Goal: Communication & Community: Share content

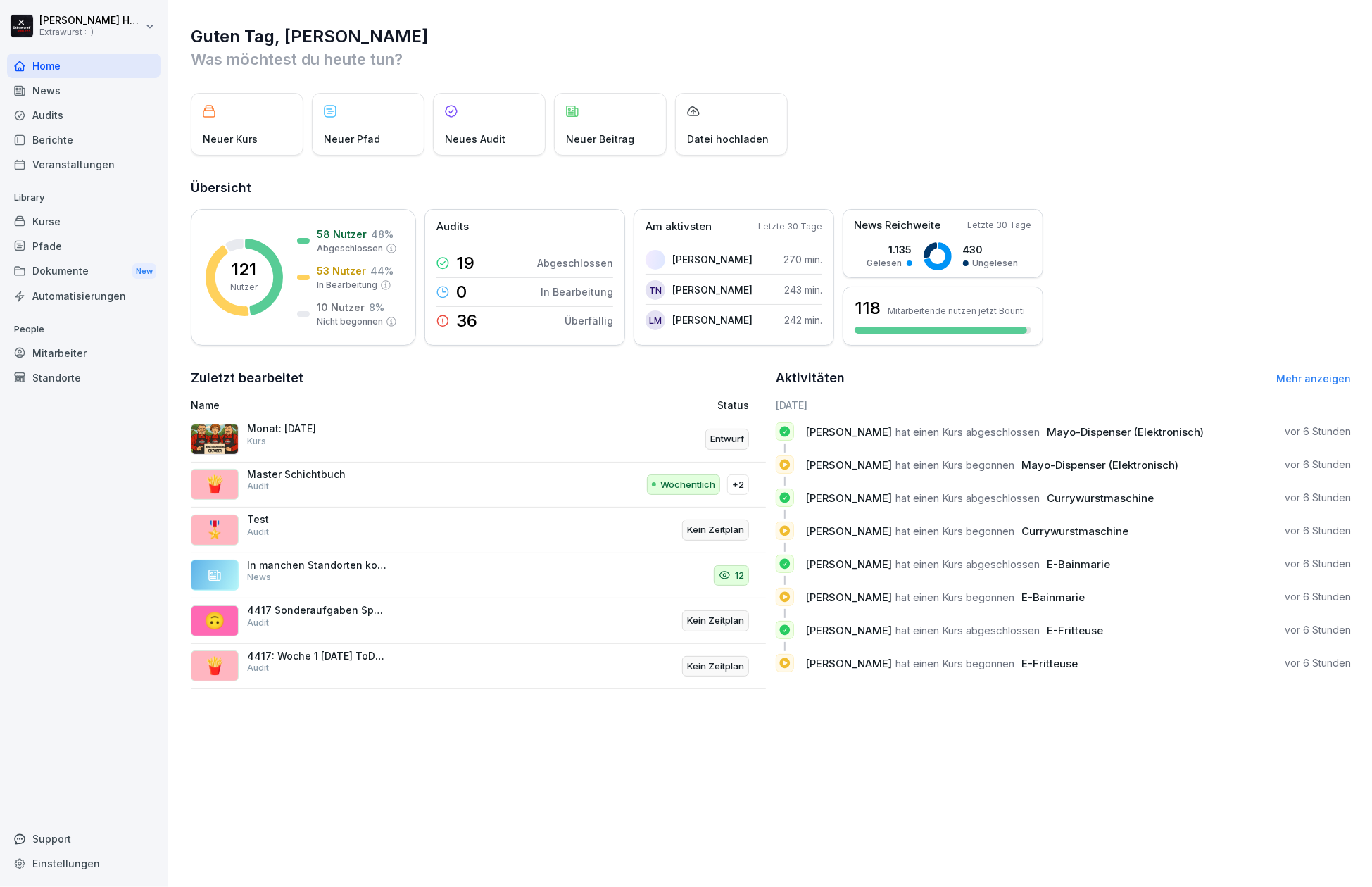
click at [65, 94] on div "News" at bounding box center [84, 91] width 154 height 25
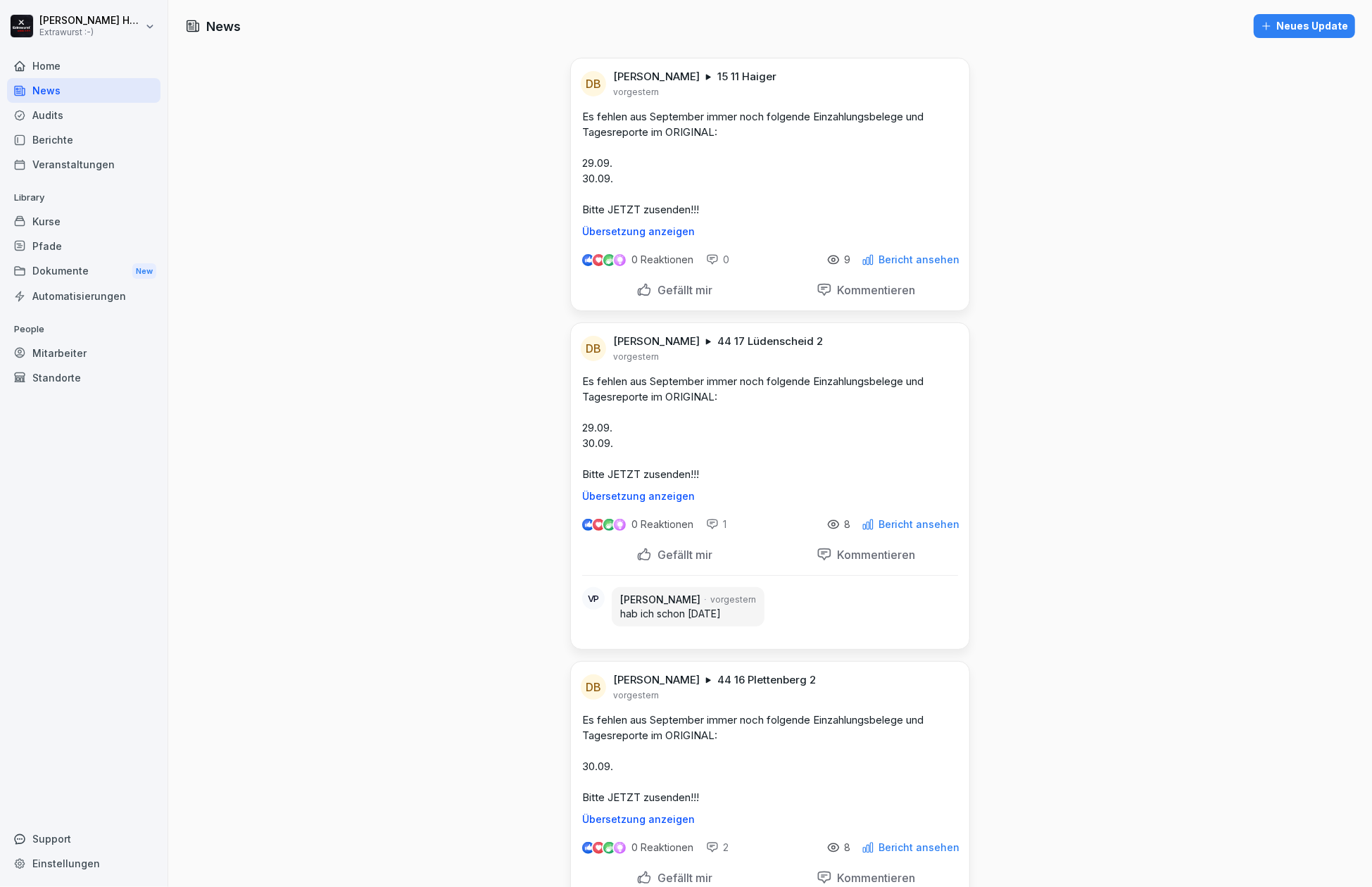
click at [1283, 27] on div "Neues Update" at bounding box center [1305, 25] width 87 height 15
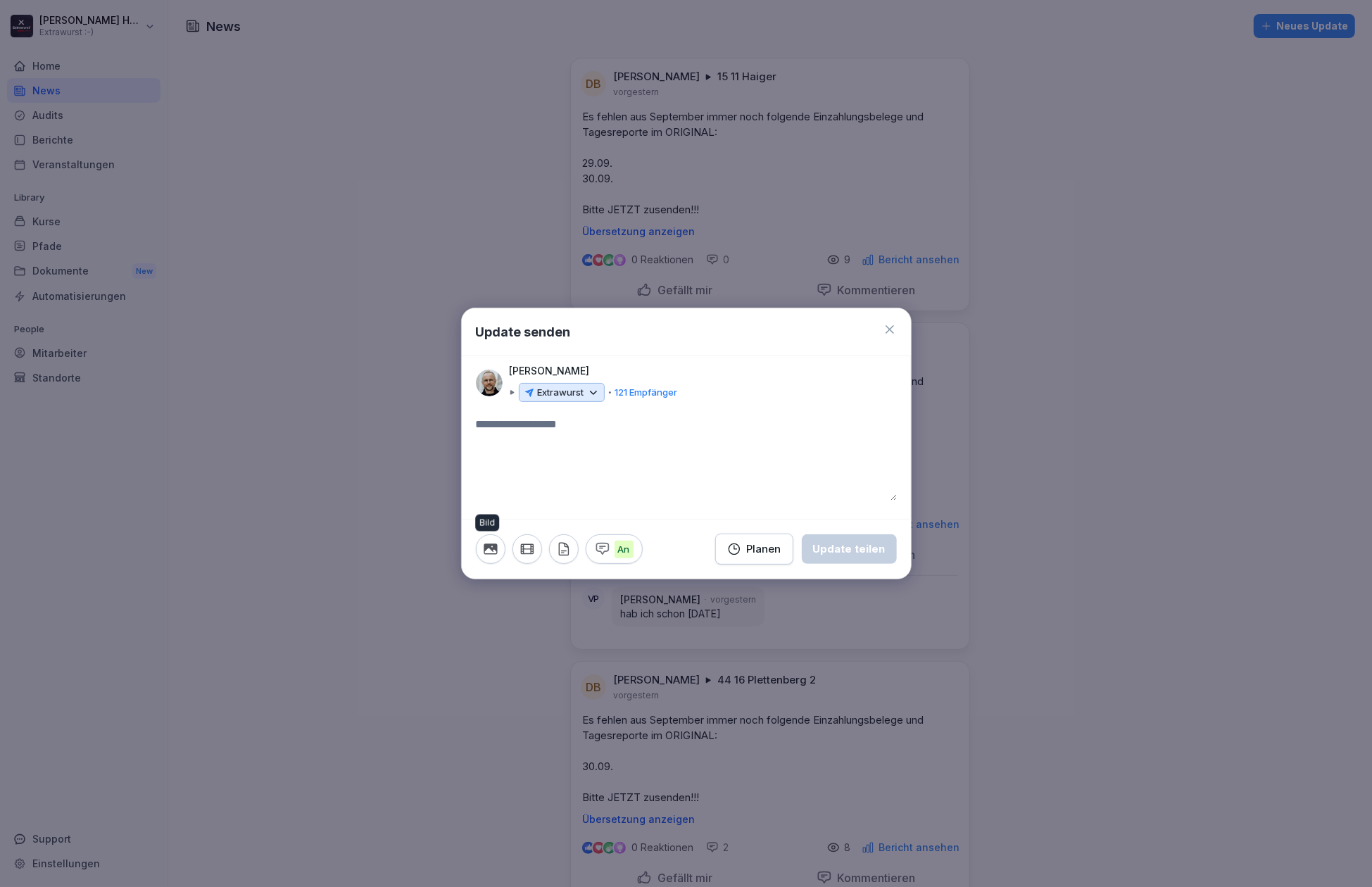
click at [483, 549] on icon "button" at bounding box center [490, 549] width 15 height 15
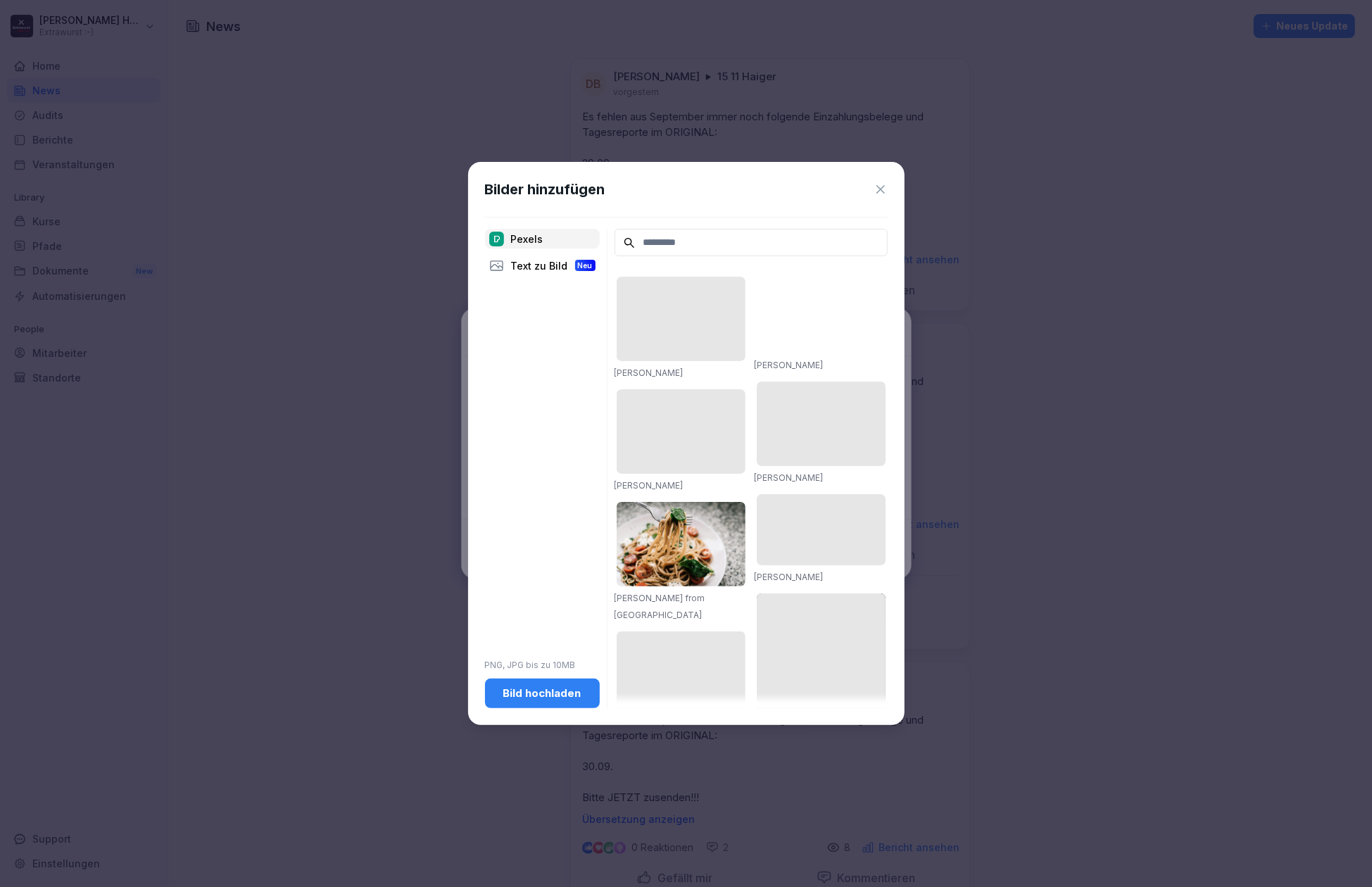
click at [523, 701] on button "Bild hochladen" at bounding box center [542, 693] width 115 height 30
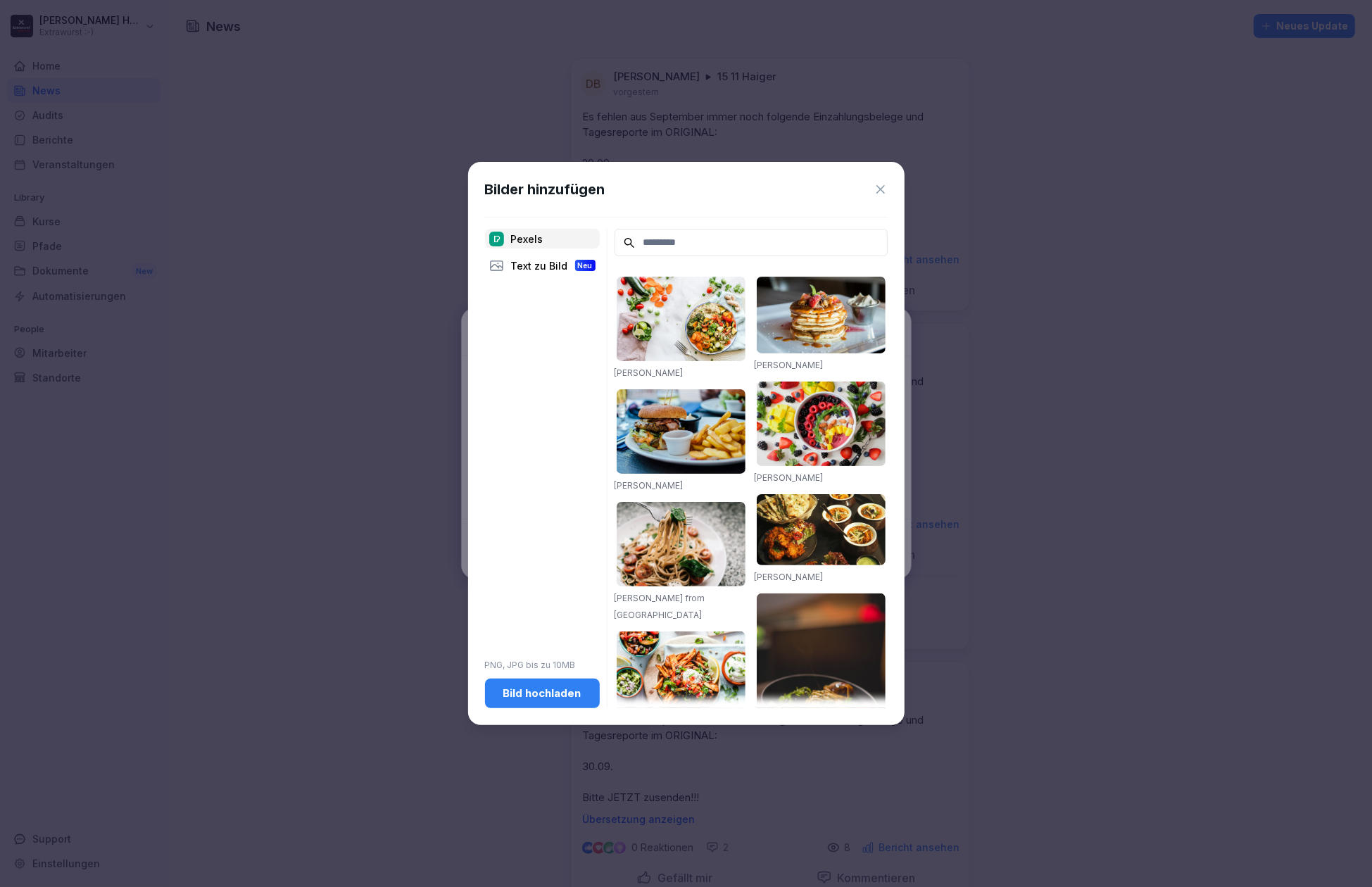
click at [523, 694] on div "Bild hochladen" at bounding box center [542, 693] width 92 height 15
click at [880, 186] on icon at bounding box center [881, 189] width 14 height 14
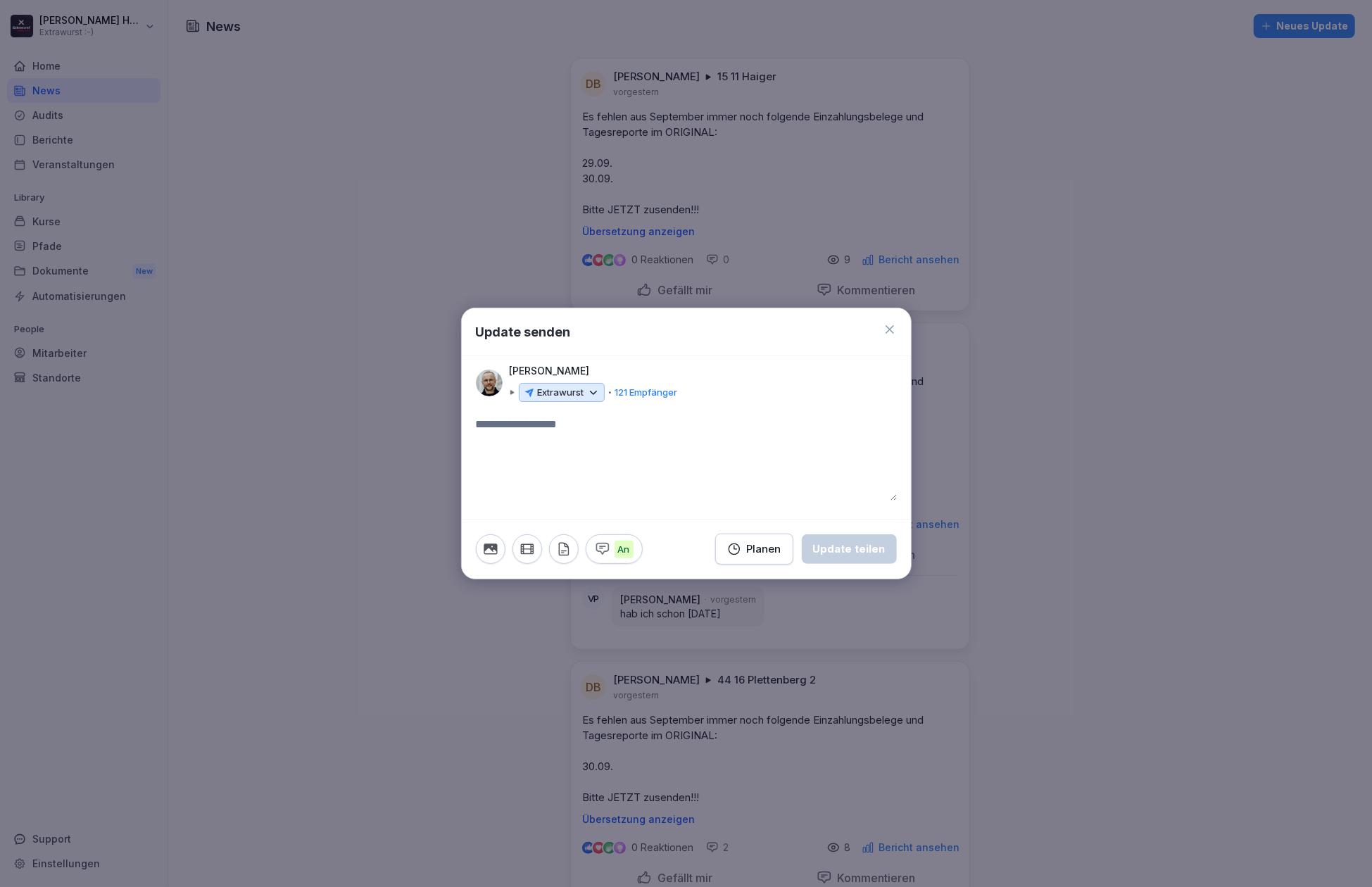
click at [536, 548] on button "button" at bounding box center [527, 549] width 30 height 30
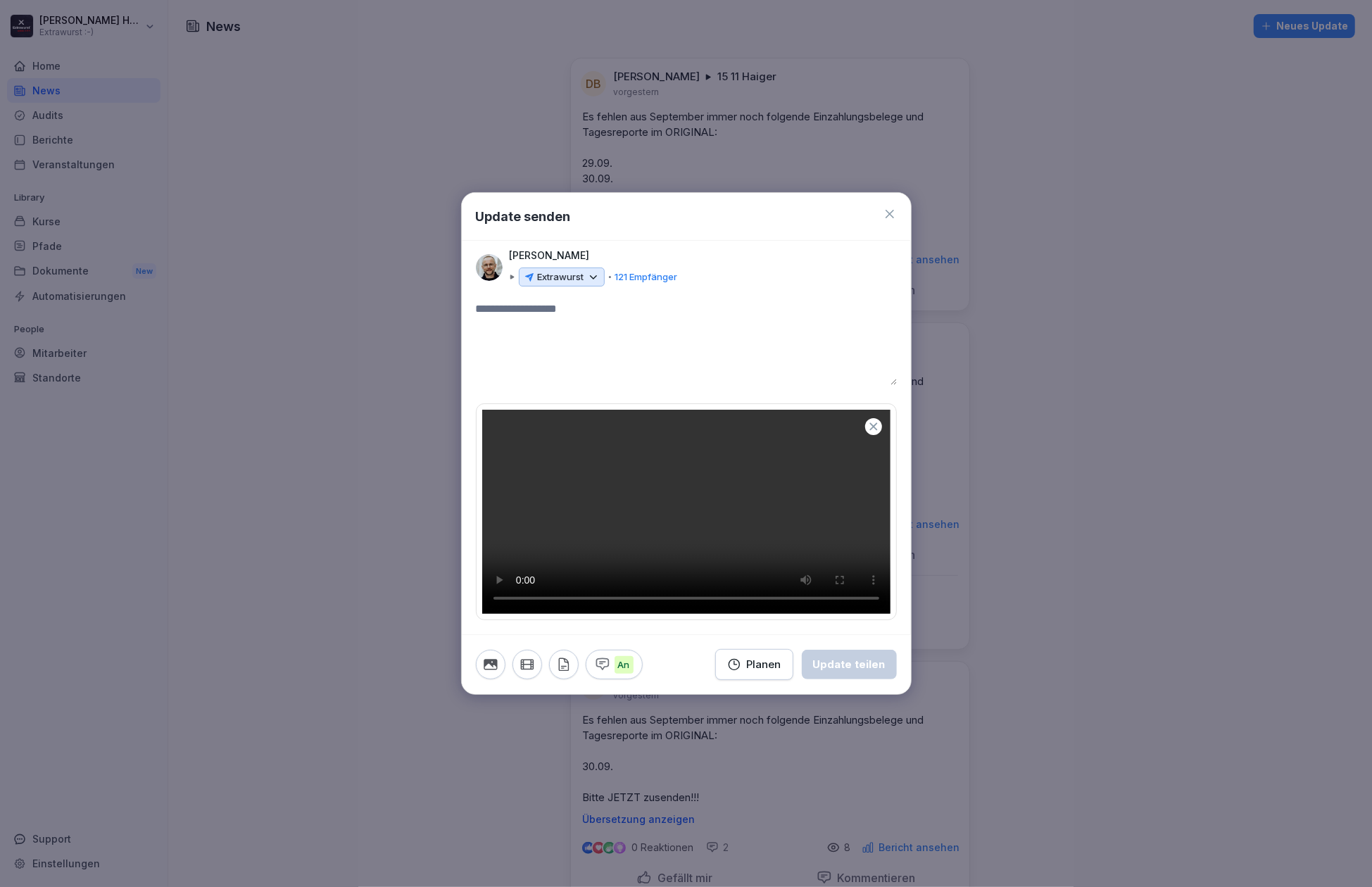
click at [563, 301] on textarea at bounding box center [686, 343] width 421 height 85
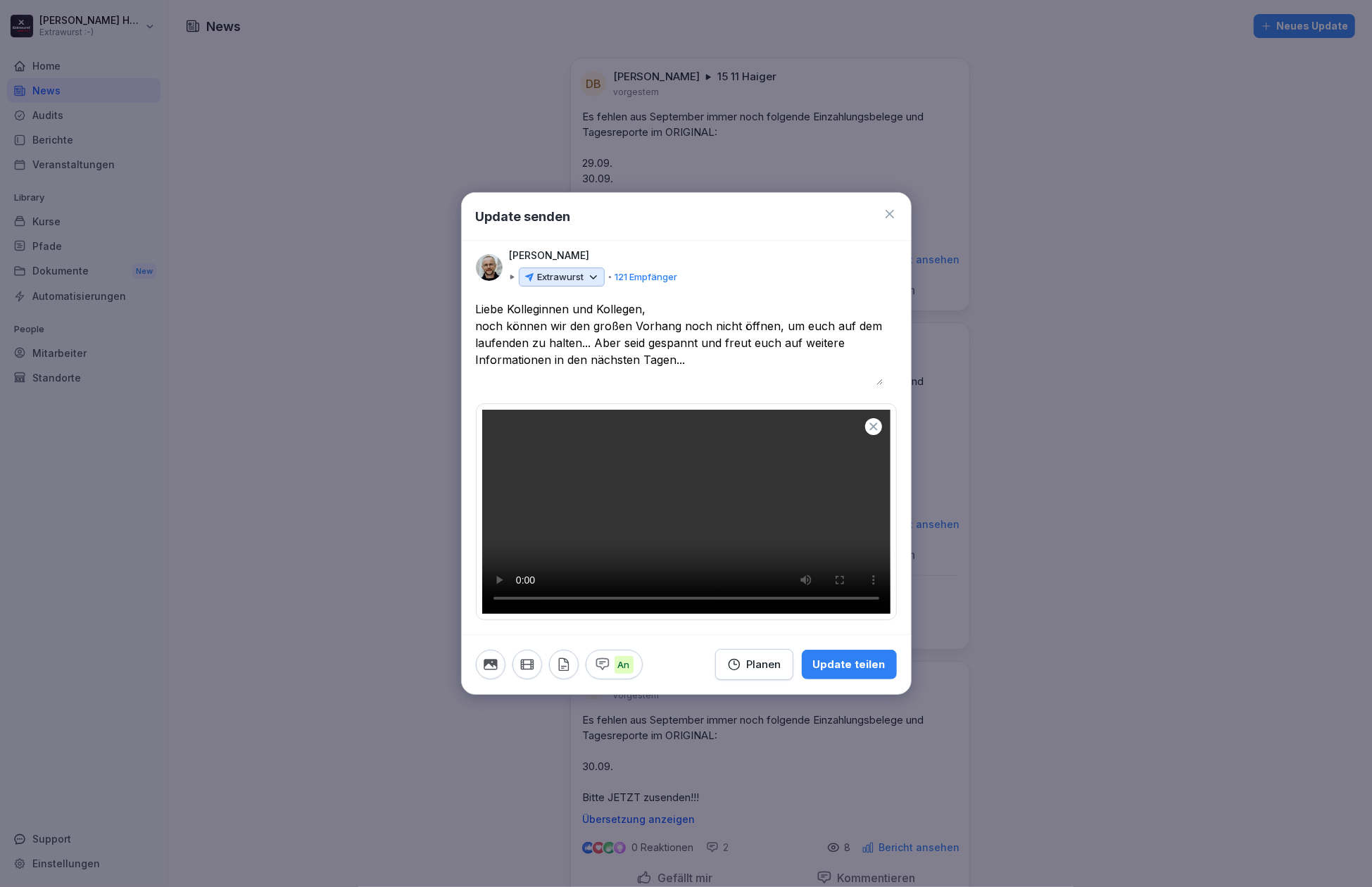
click at [478, 301] on textarea "**********" at bounding box center [680, 343] width 407 height 85
click at [894, 0] on html "[PERSON_NAME] Extrawurst :-) Home News Audits Berichte Veranstaltungen Library …" at bounding box center [686, 444] width 1372 height 887
click at [596, 301] on textarea "**********" at bounding box center [680, 343] width 407 height 85
click at [617, 301] on textarea "**********" at bounding box center [680, 343] width 407 height 85
drag, startPoint x: 628, startPoint y: 193, endPoint x: 598, endPoint y: 195, distance: 30.1
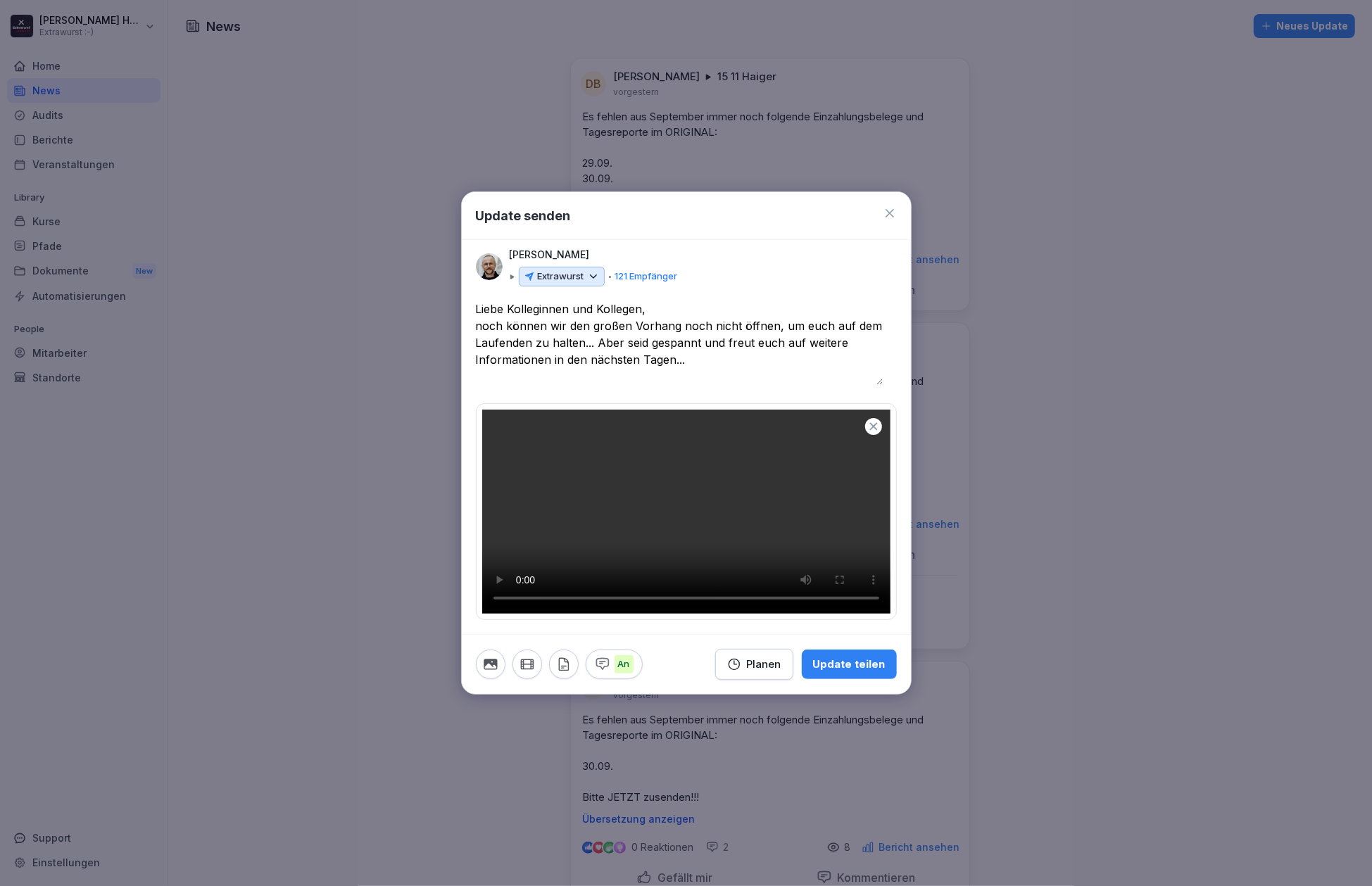
click at [597, 301] on textarea "**********" at bounding box center [680, 343] width 407 height 85
click at [728, 301] on textarea "**********" at bounding box center [680, 343] width 407 height 85
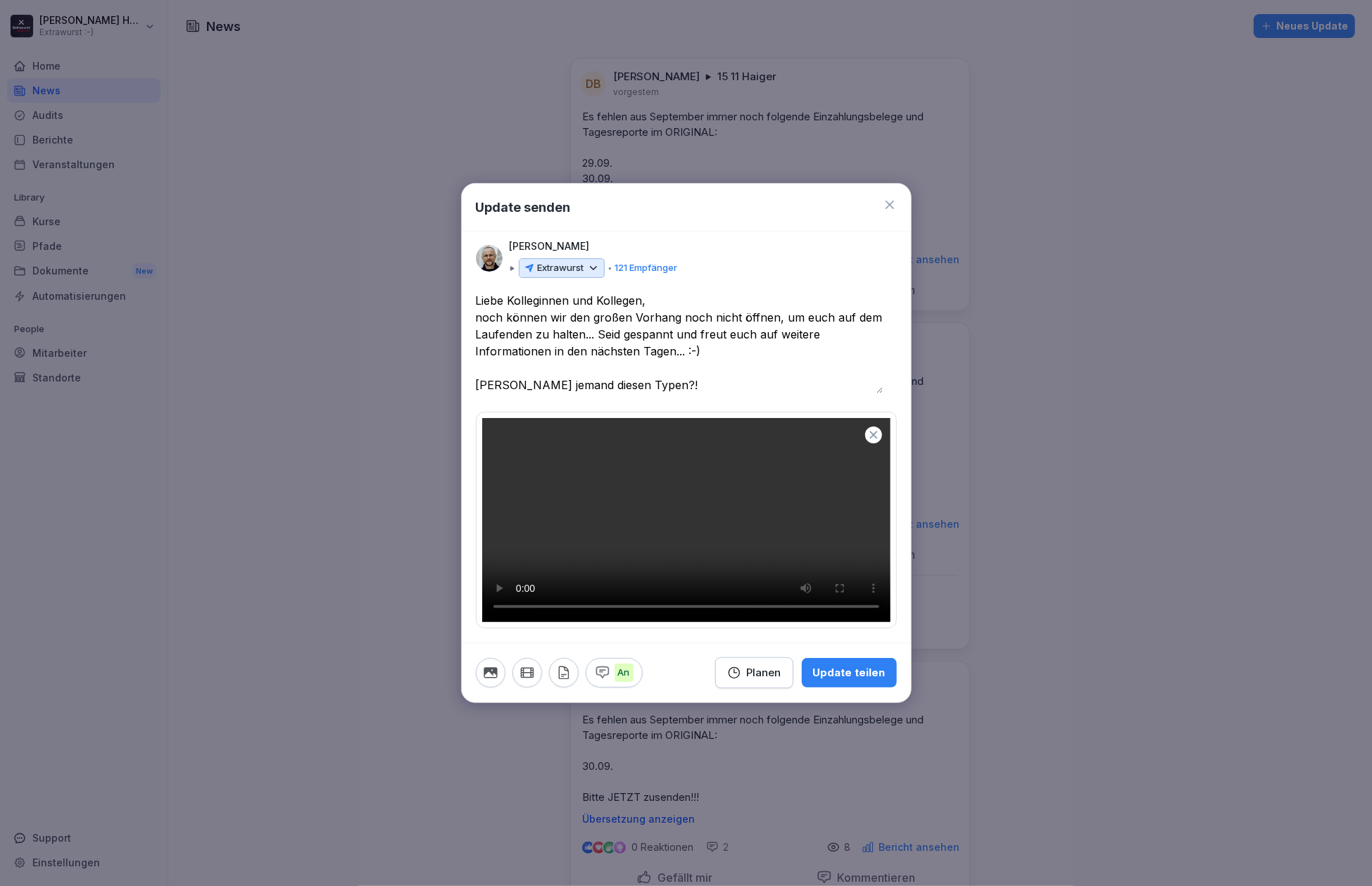
type textarea "**********"
click at [841, 680] on div "Update teilen" at bounding box center [849, 672] width 72 height 15
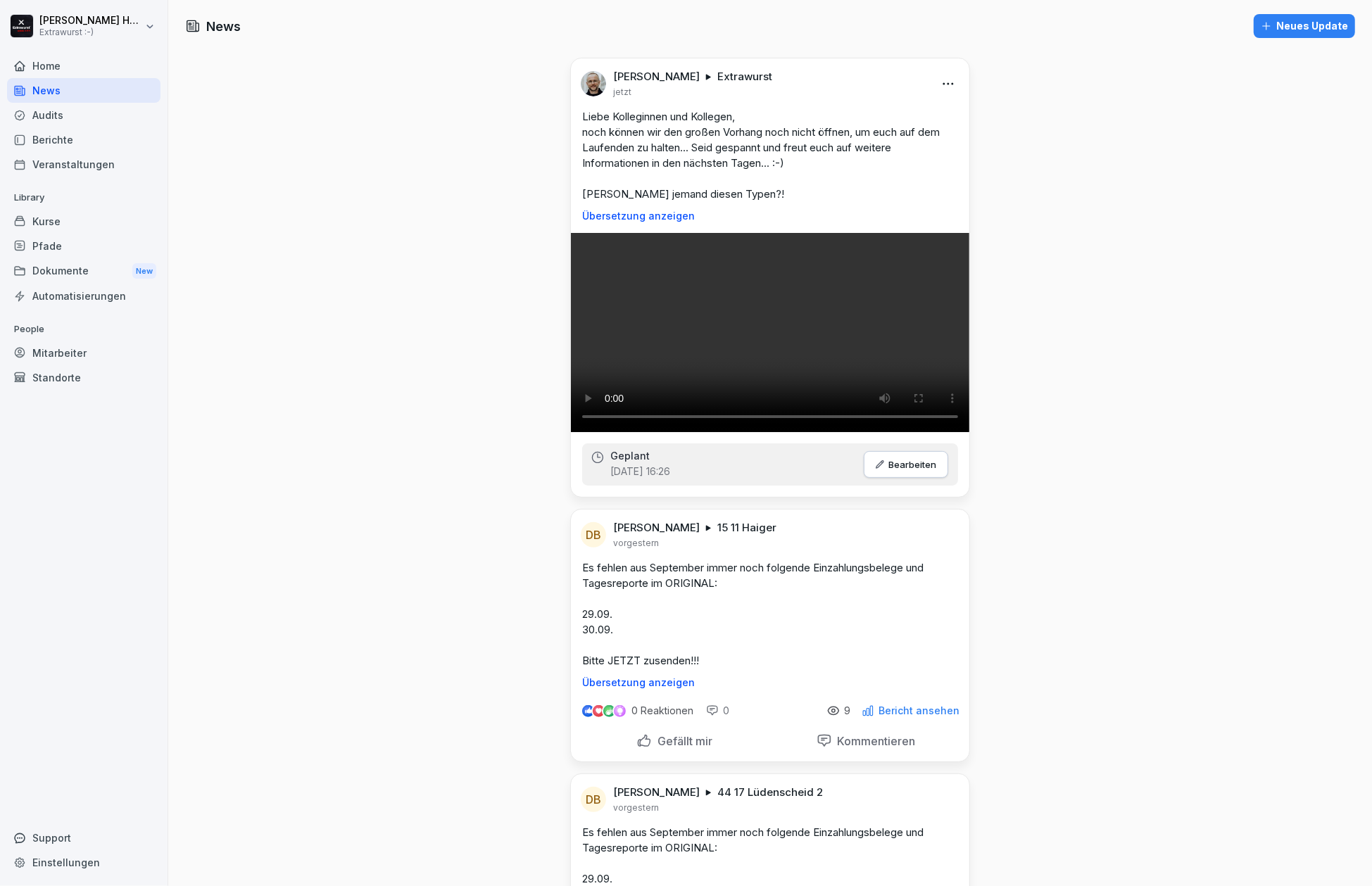
drag, startPoint x: 493, startPoint y: 248, endPoint x: 476, endPoint y: 264, distance: 23.3
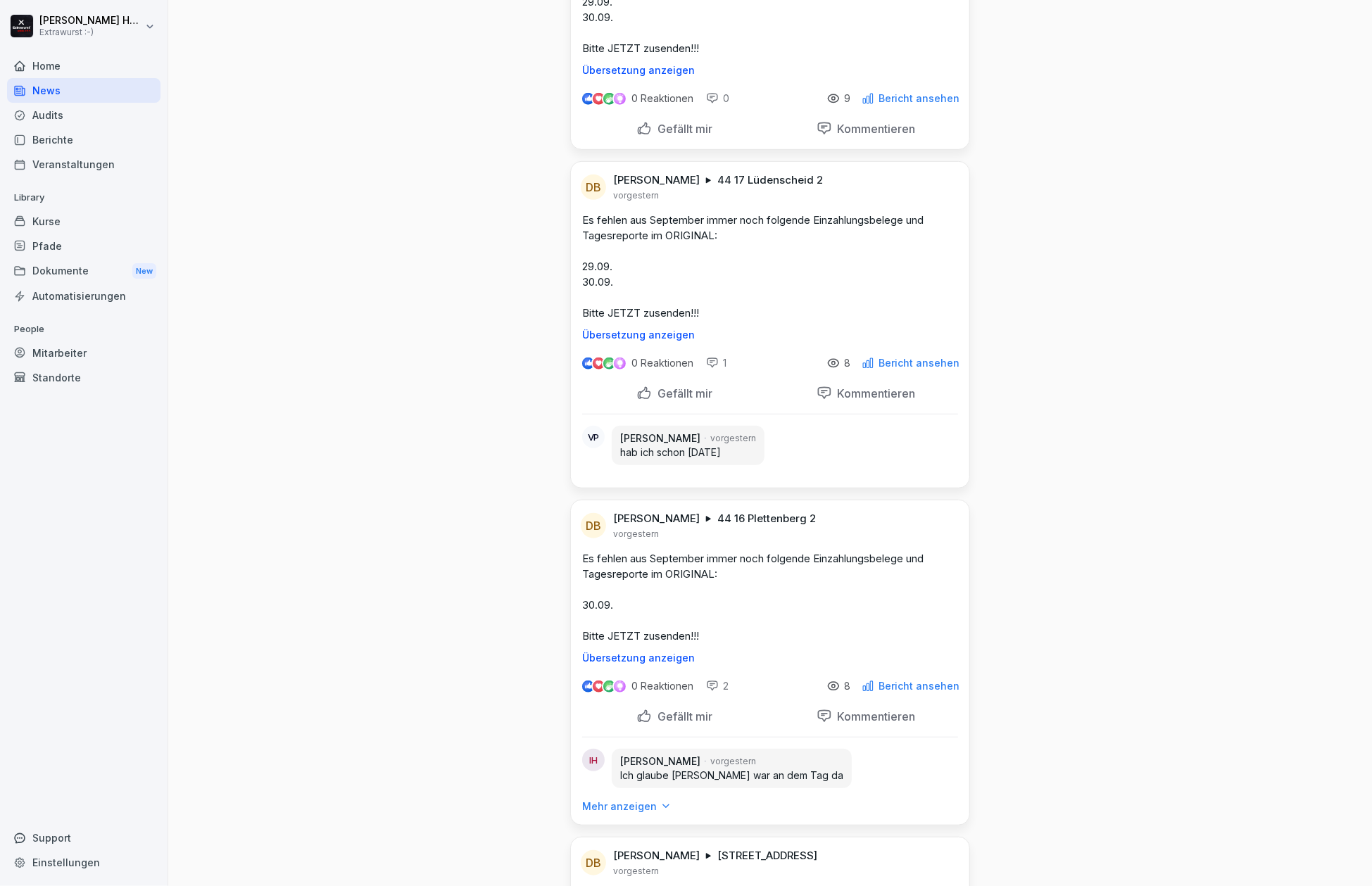
scroll to position [656, 0]
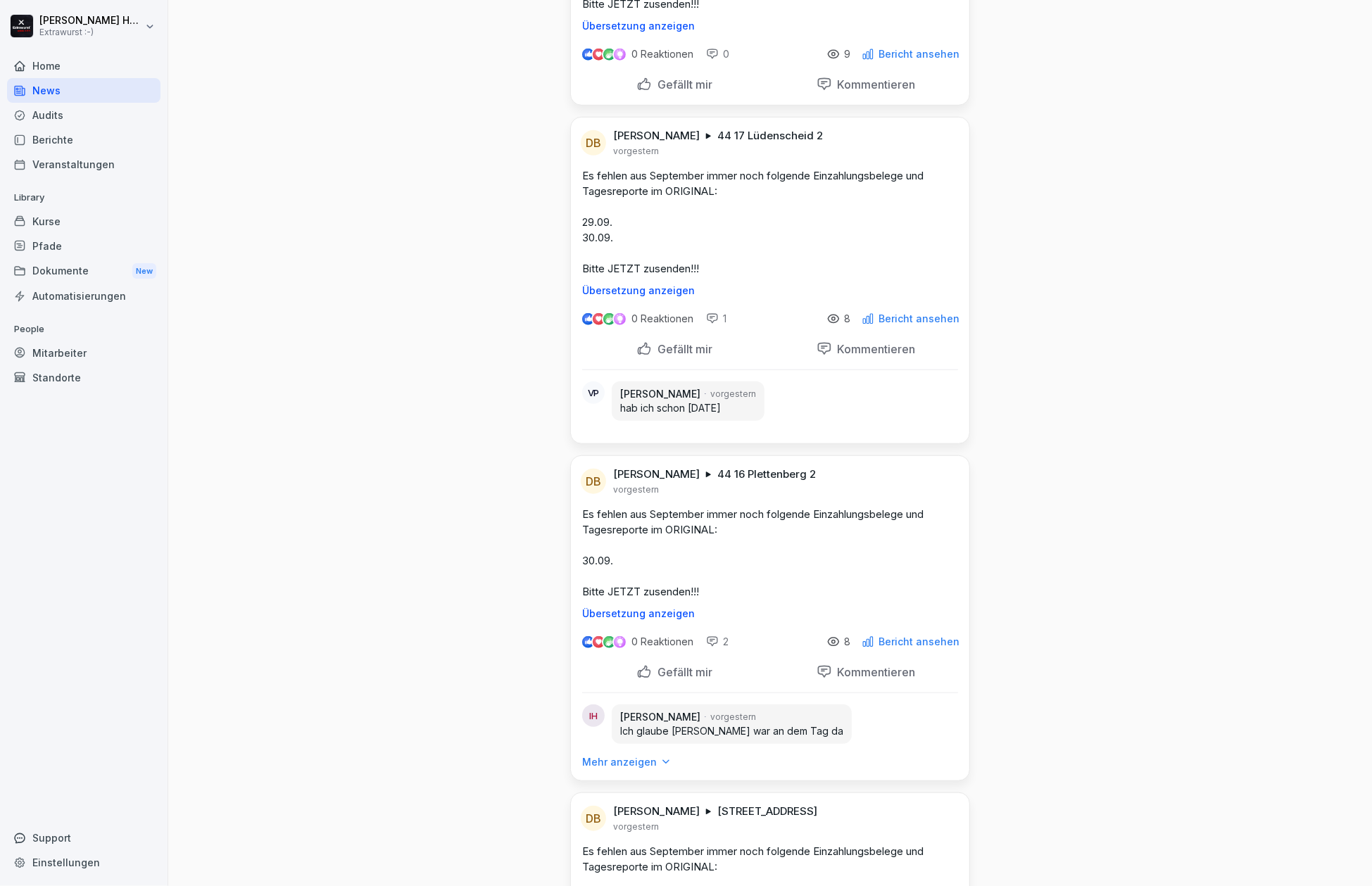
click at [37, 63] on div "Home" at bounding box center [84, 66] width 154 height 25
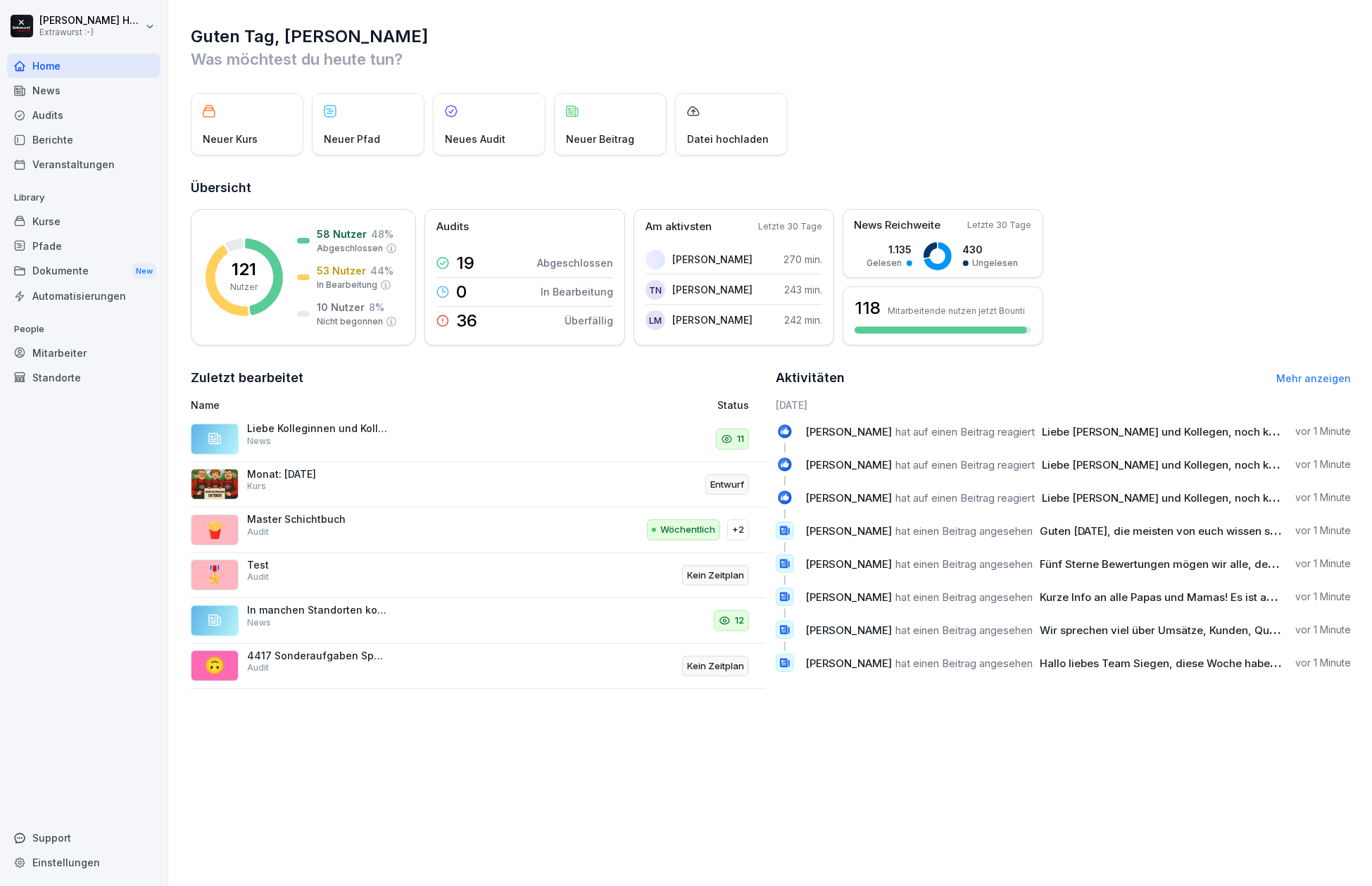
click at [62, 94] on div "News" at bounding box center [84, 91] width 154 height 25
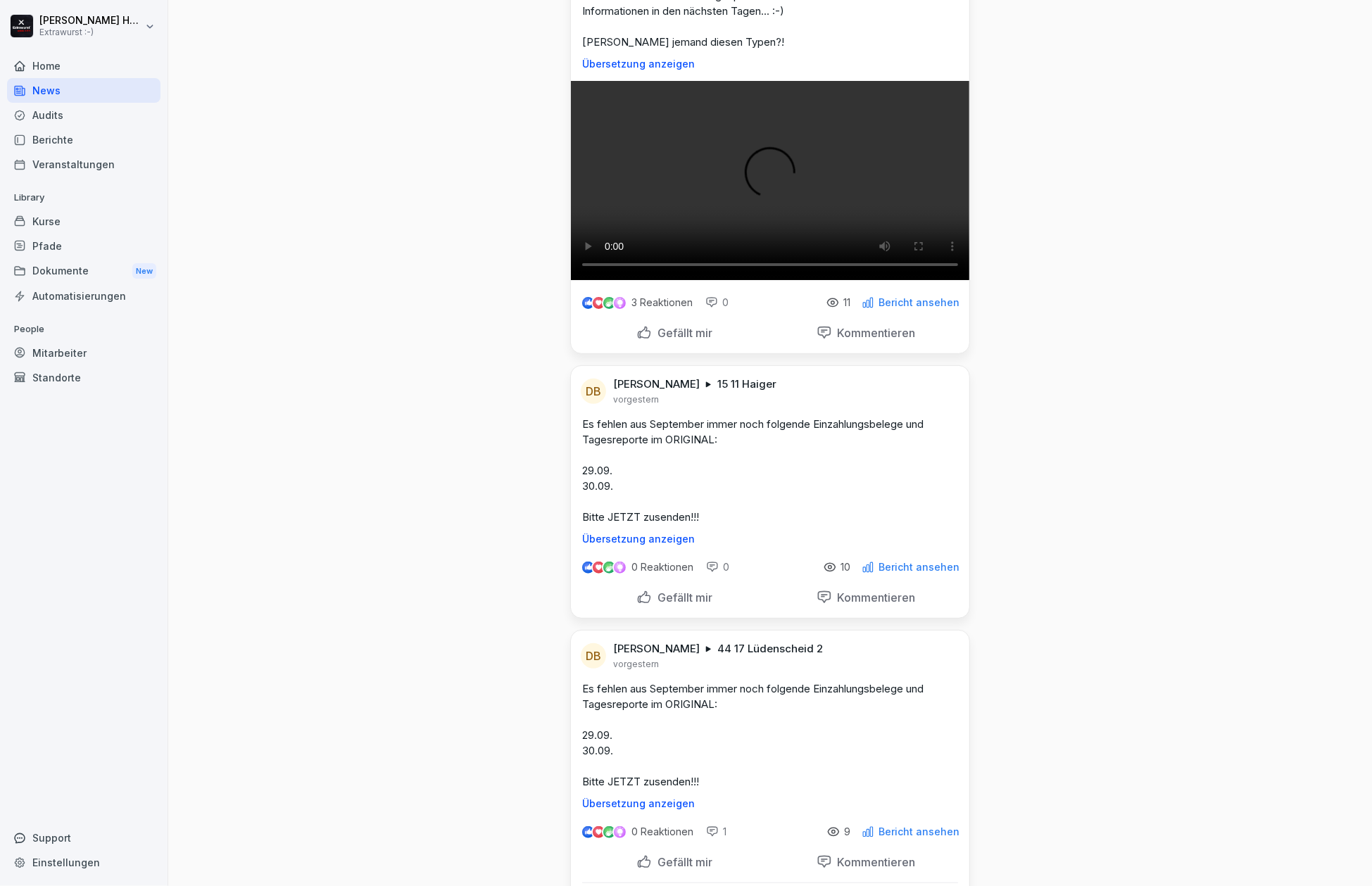
scroll to position [282, 0]
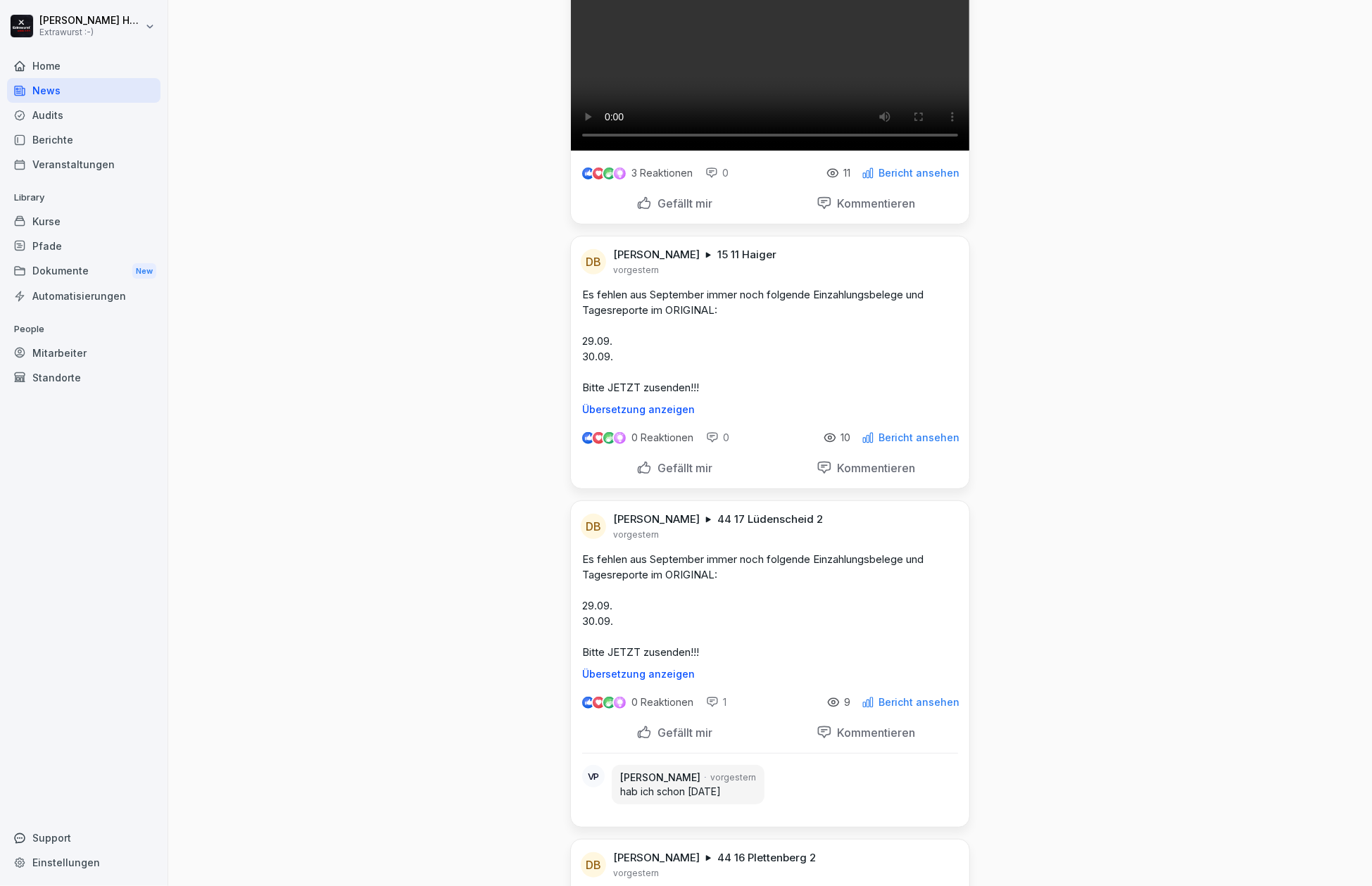
click at [838, 180] on div "11" at bounding box center [838, 172] width 24 height 12
click at [844, 179] on p "11" at bounding box center [847, 173] width 7 height 12
click at [887, 179] on p "Bericht ansehen" at bounding box center [919, 173] width 81 height 12
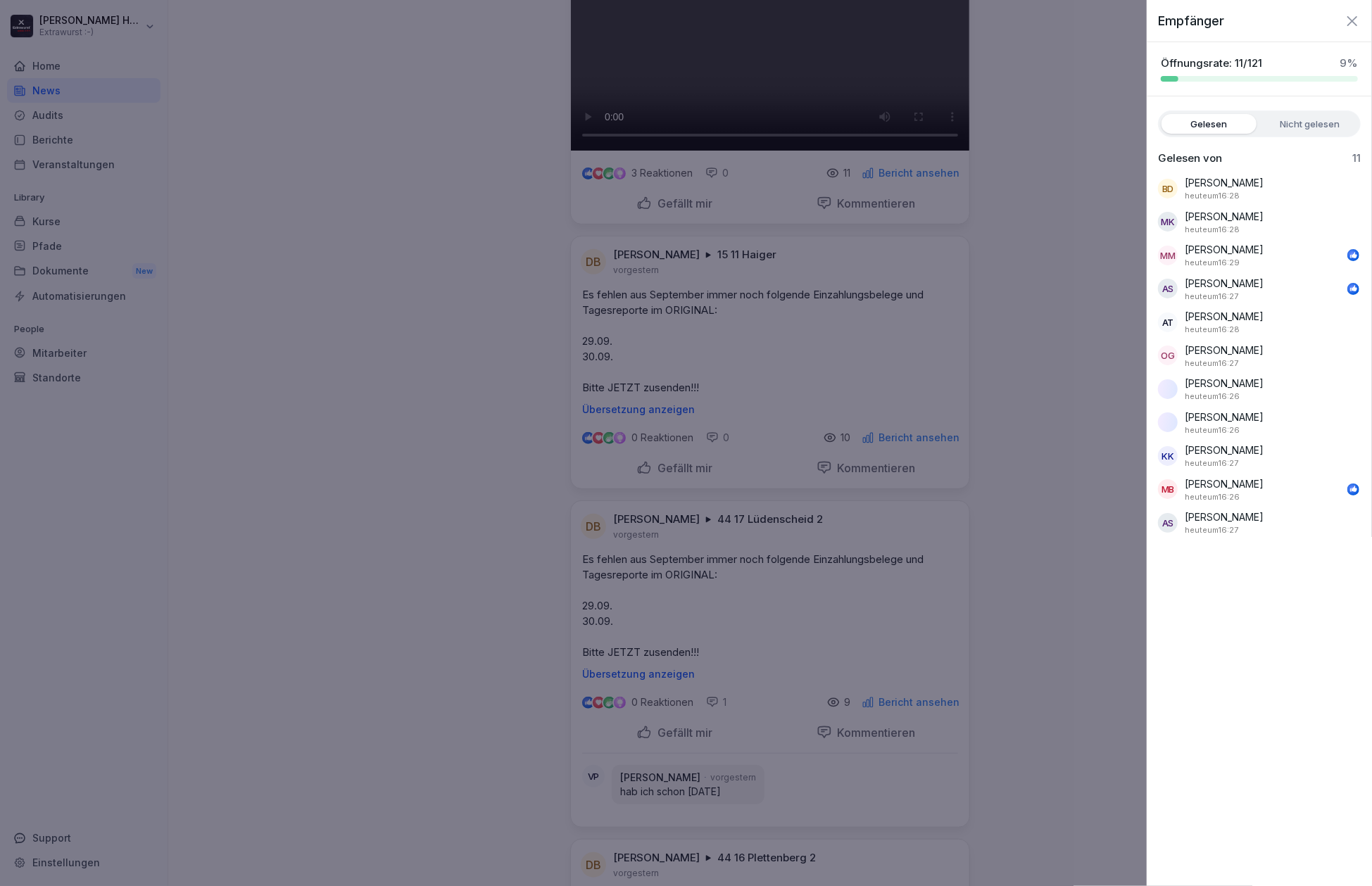
click at [1054, 496] on div at bounding box center [686, 443] width 1372 height 886
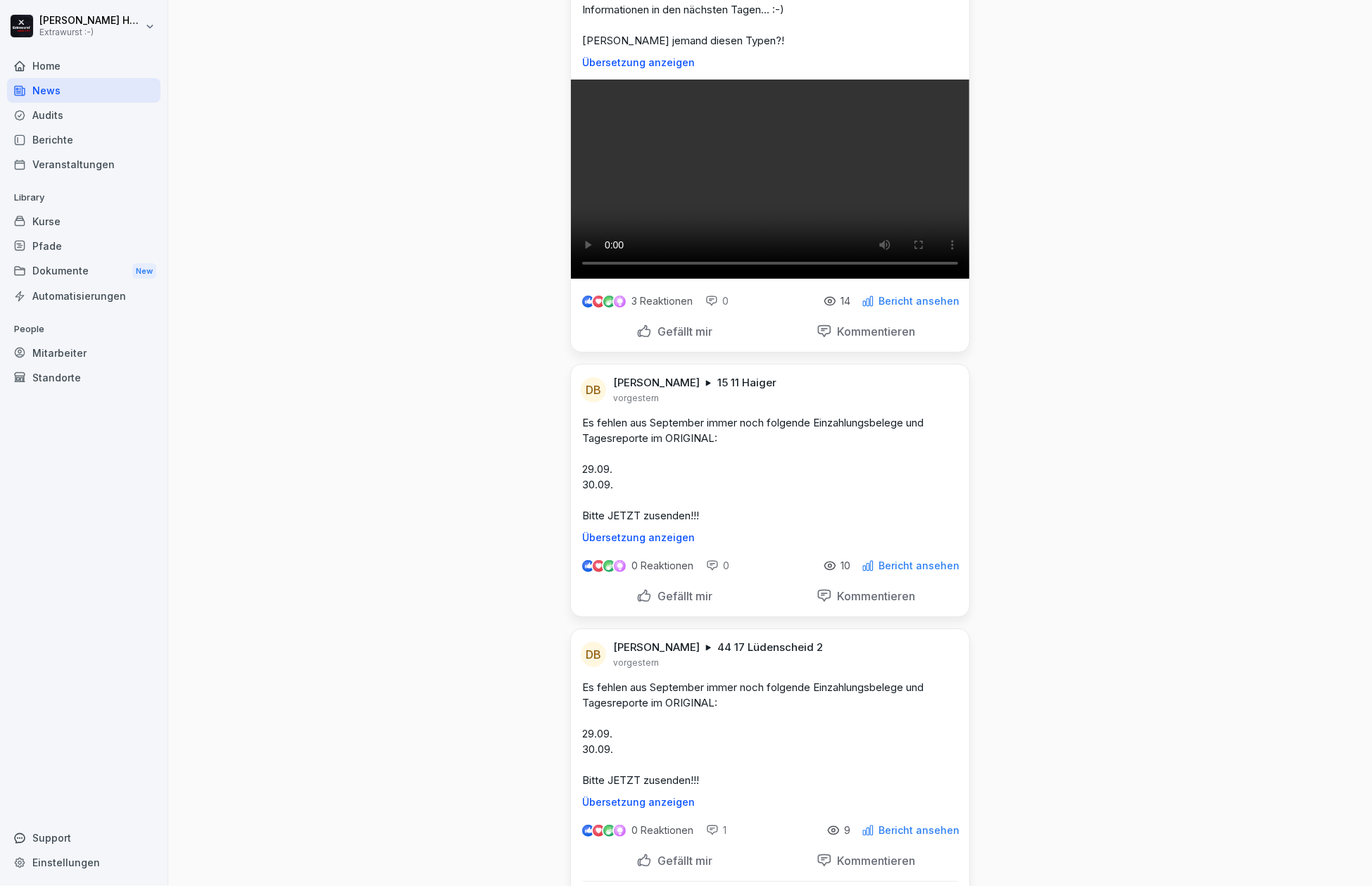
scroll to position [93, 0]
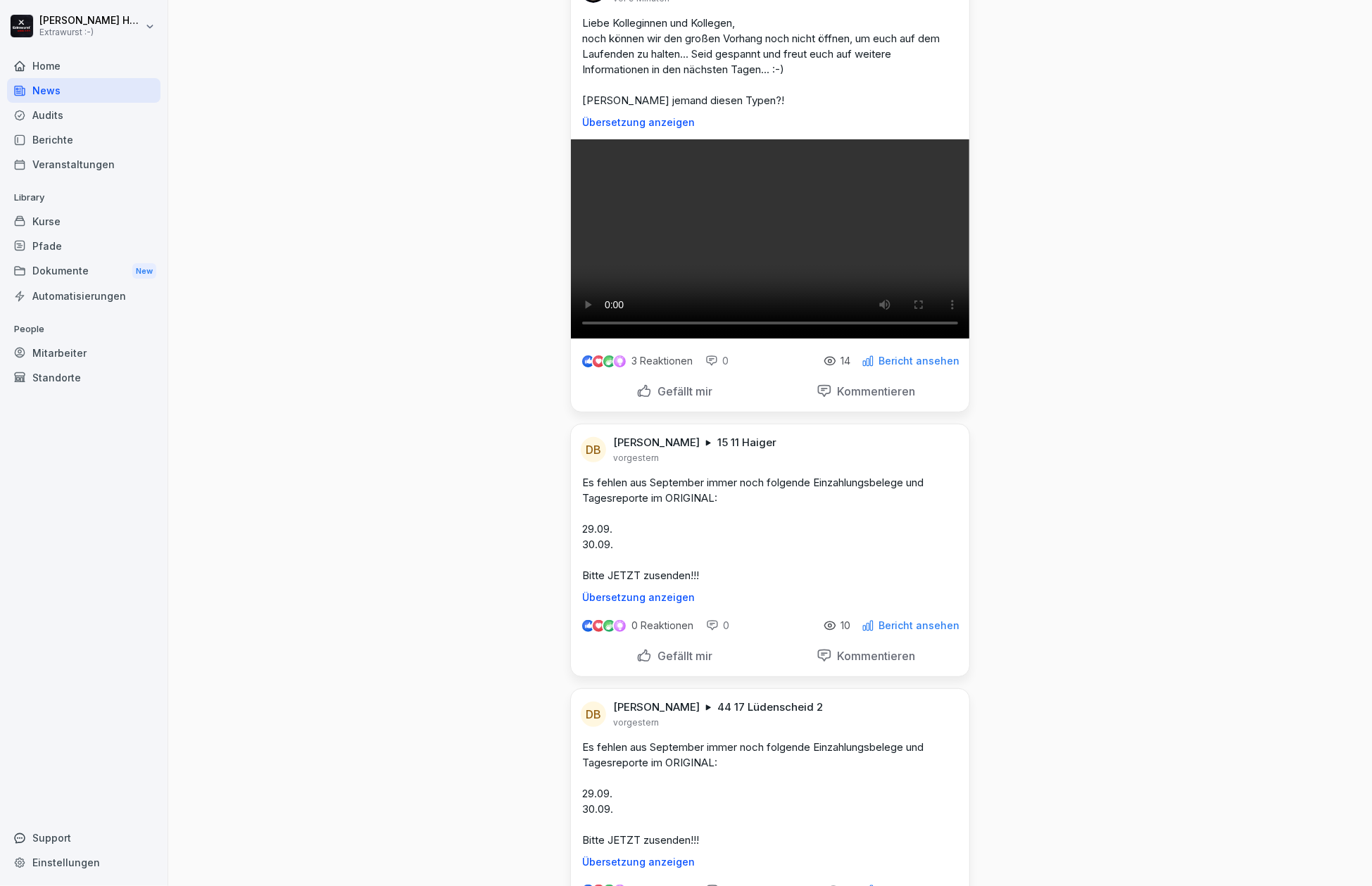
click at [45, 72] on div "Home" at bounding box center [84, 66] width 154 height 25
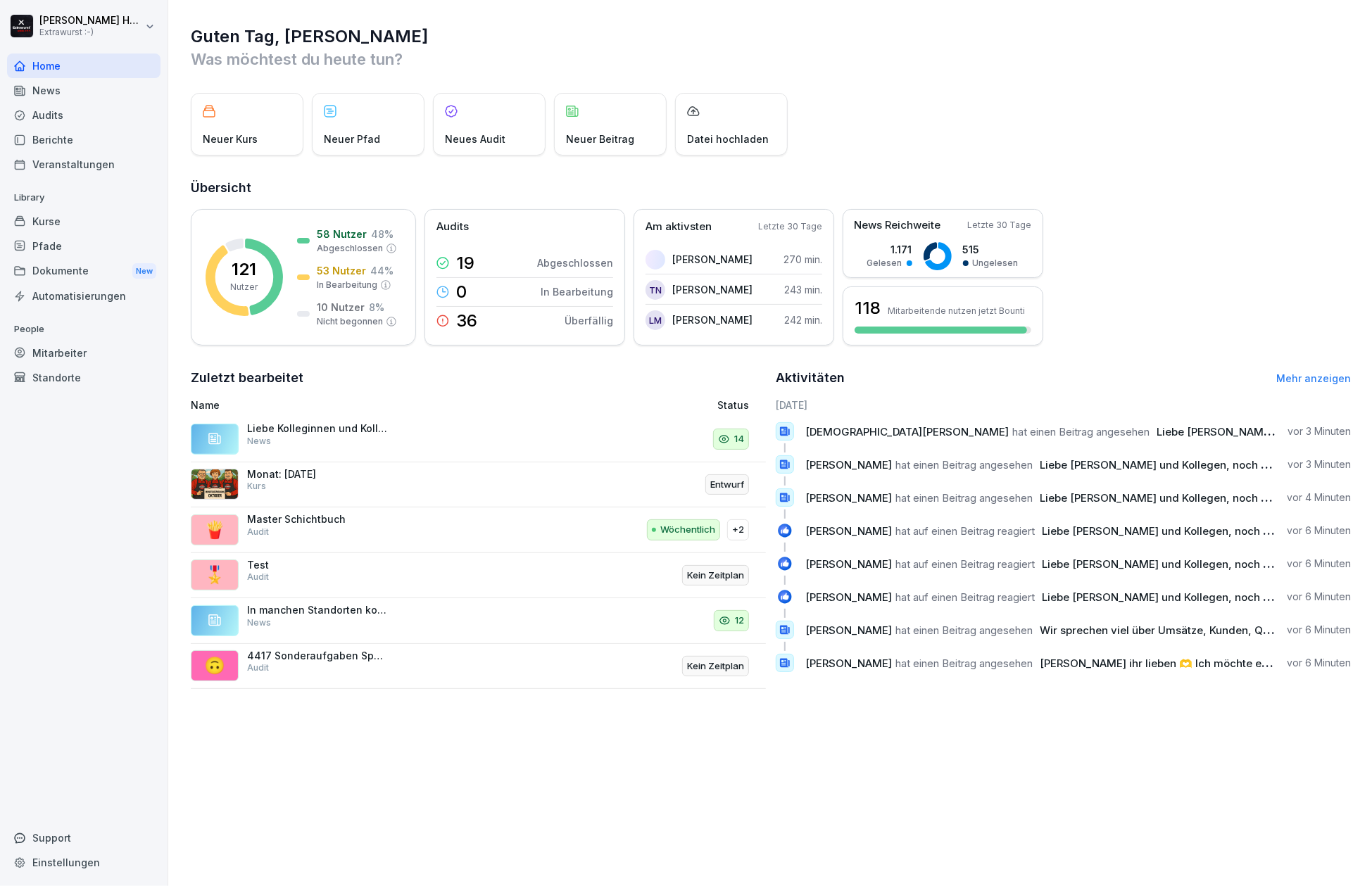
click at [54, 67] on div "Home" at bounding box center [84, 66] width 154 height 25
click at [50, 94] on div "News" at bounding box center [84, 91] width 154 height 25
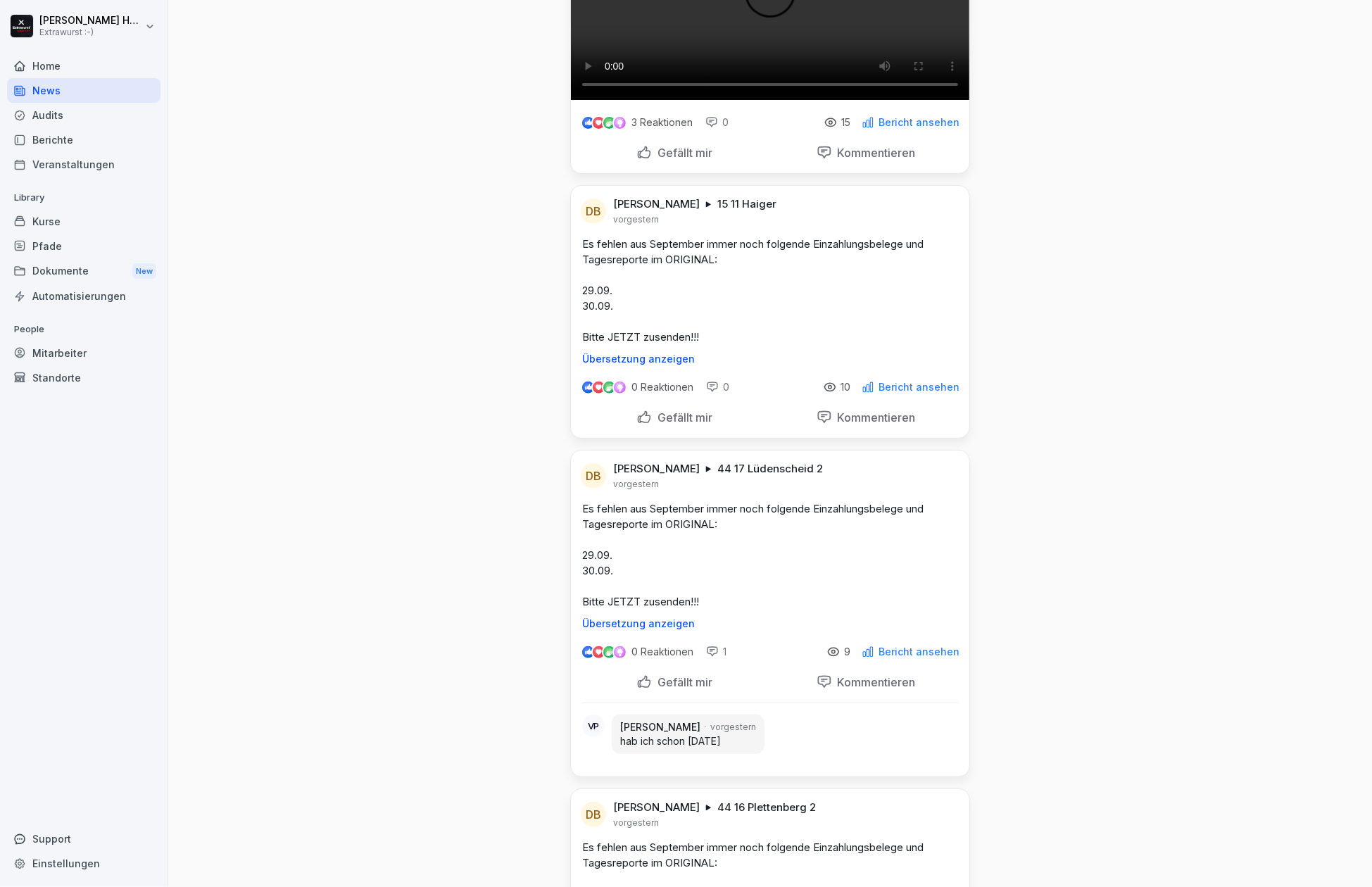
scroll to position [469, 0]
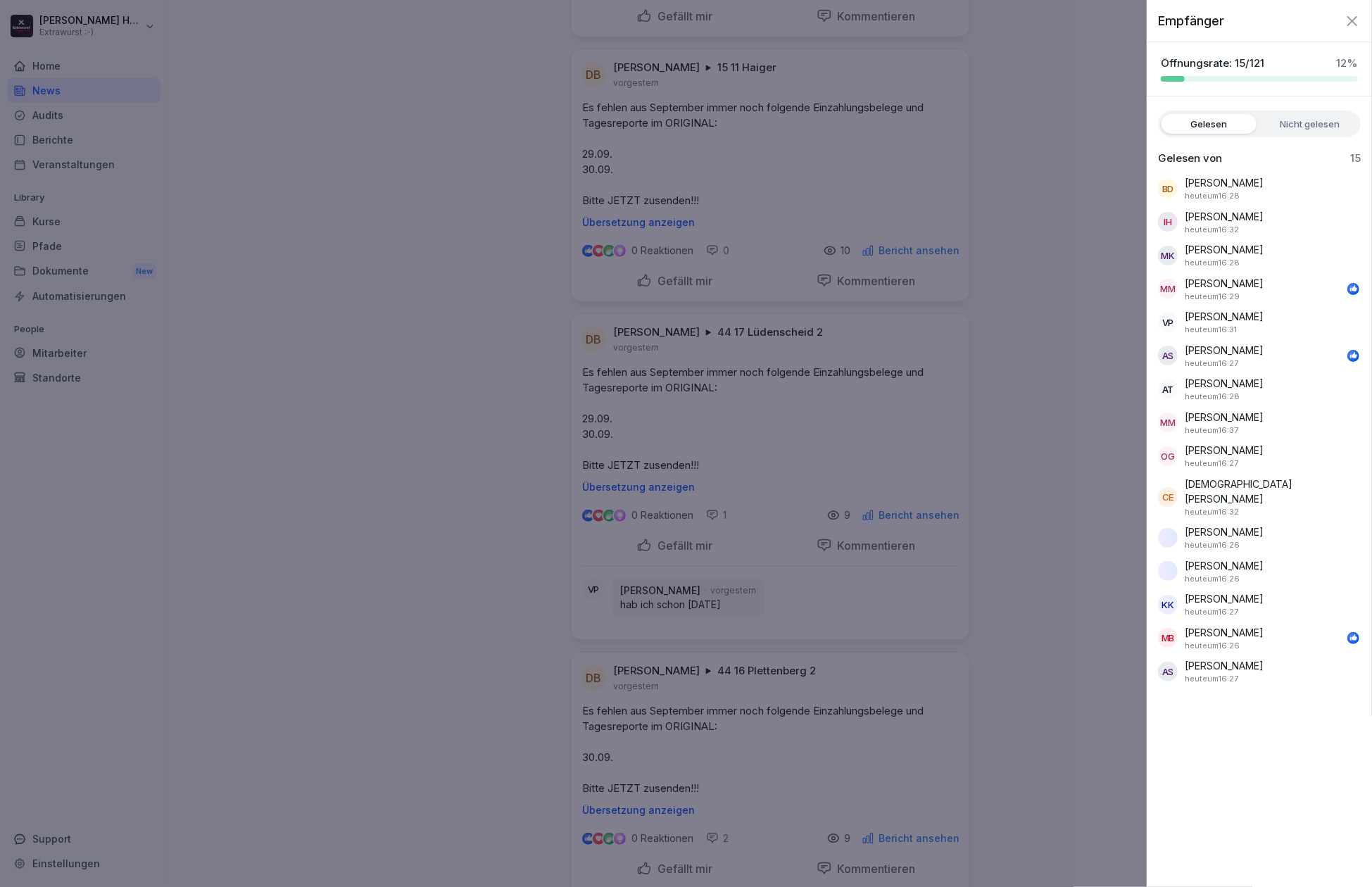
click at [454, 372] on div at bounding box center [686, 444] width 1372 height 887
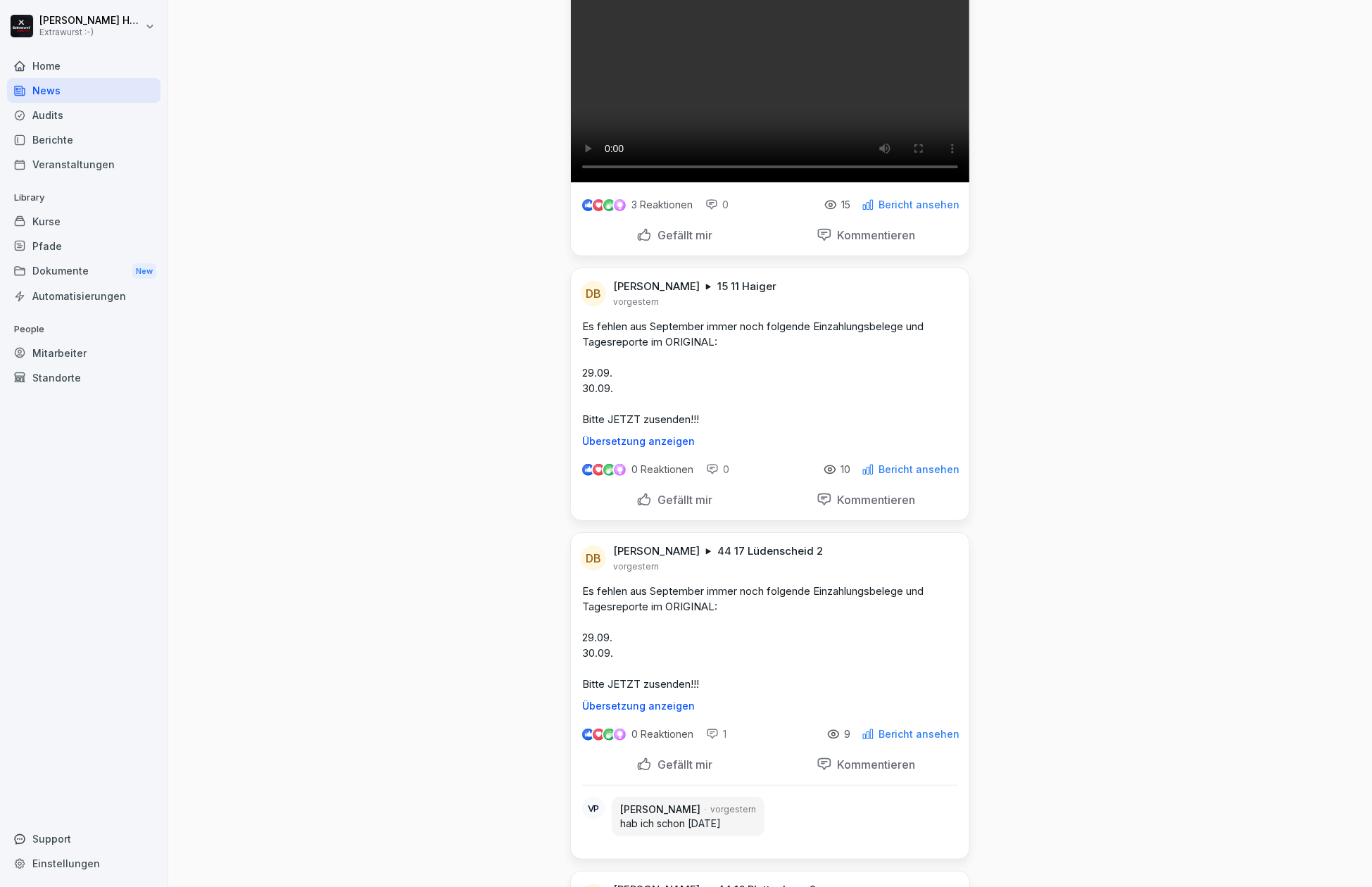
scroll to position [282, 0]
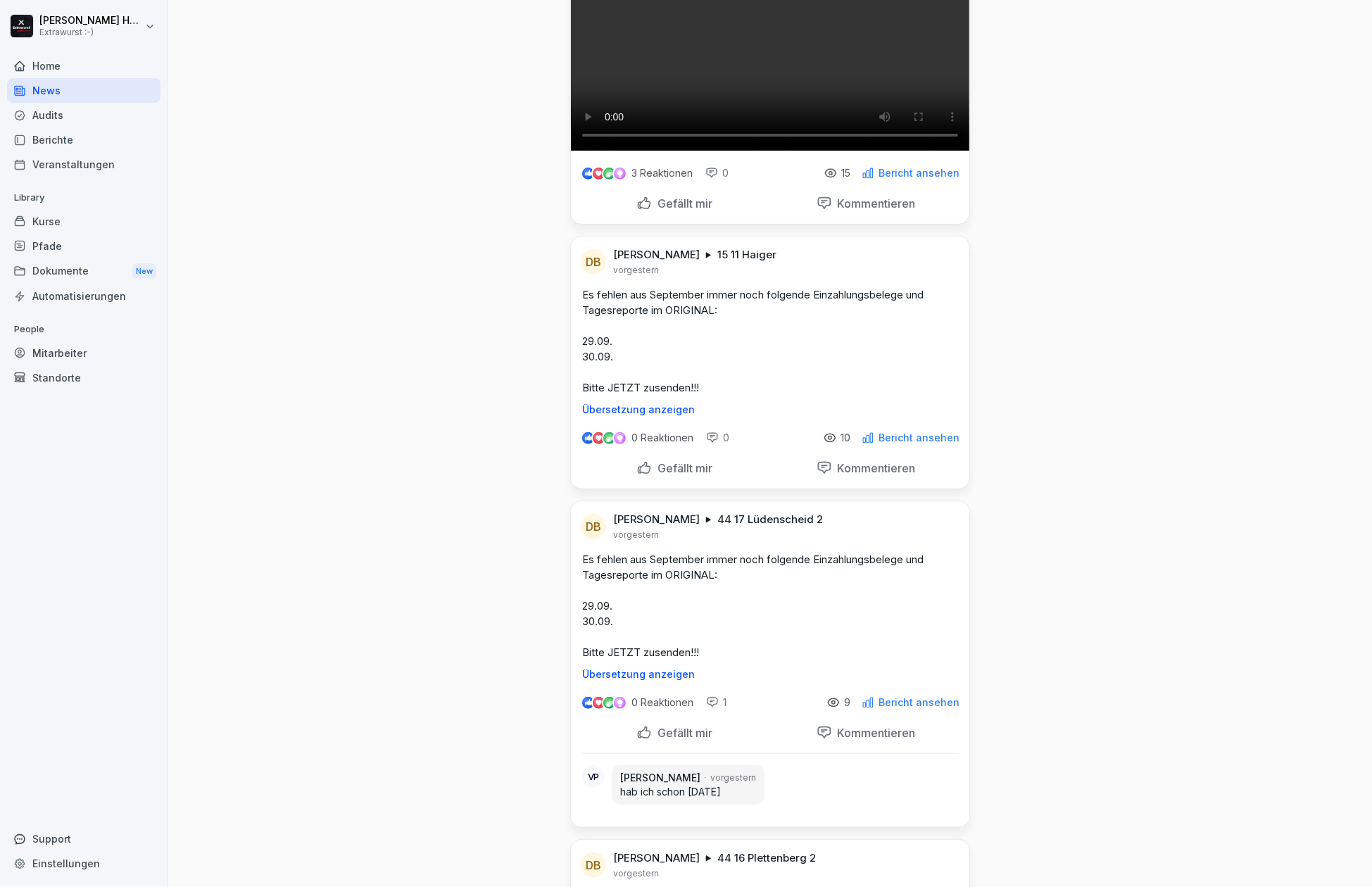
click at [79, 65] on div "Home" at bounding box center [84, 66] width 154 height 25
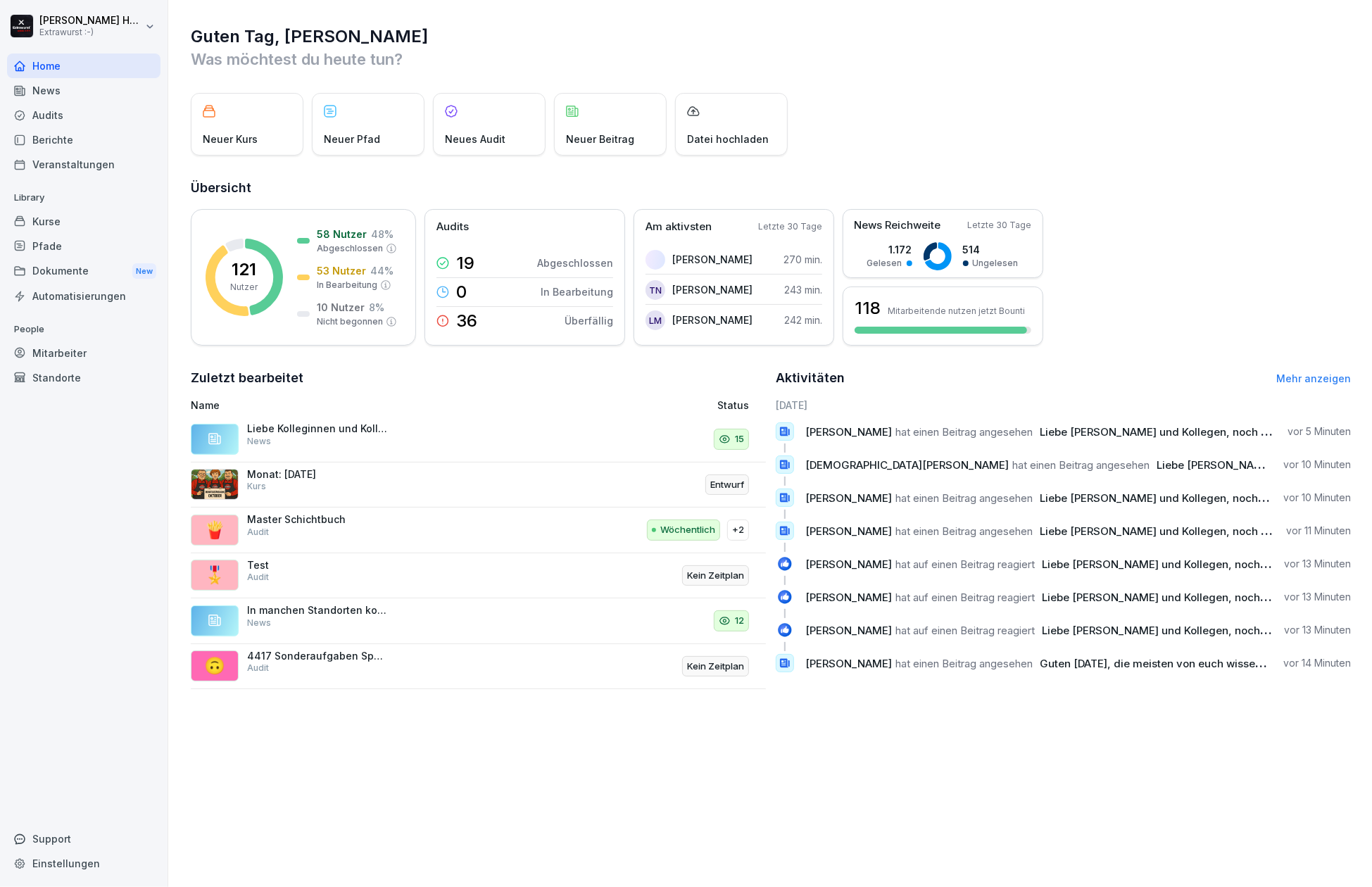
click at [73, 93] on div "News" at bounding box center [84, 91] width 154 height 25
